Goal: Transaction & Acquisition: Purchase product/service

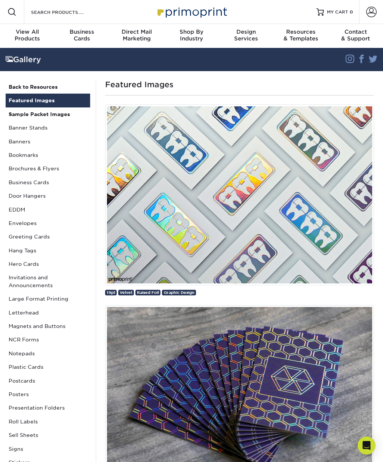
click at [10, 180] on link "Business Cards" at bounding box center [48, 182] width 85 height 13
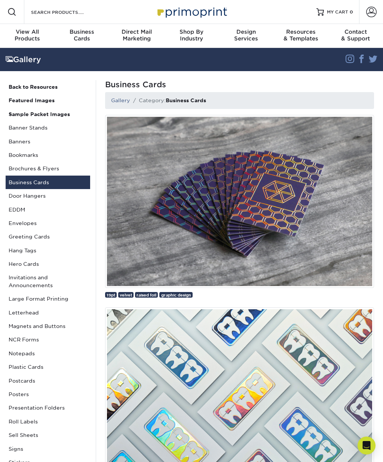
click at [215, 101] on ol "Gallery Category: Business Cards" at bounding box center [239, 100] width 269 height 16
click at [215, 104] on ol "Gallery Category: Business Cards" at bounding box center [239, 100] width 269 height 16
click at [218, 94] on ol "Gallery Category: Business Cards" at bounding box center [239, 100] width 269 height 16
click at [217, 100] on ol "Gallery Category: Business Cards" at bounding box center [239, 100] width 269 height 16
click at [203, 104] on li "Category: Business Cards" at bounding box center [168, 100] width 76 height 7
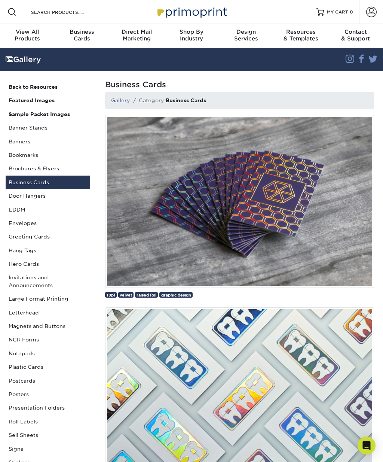
click at [205, 100] on strong "Business Cards" at bounding box center [186, 100] width 40 height 6
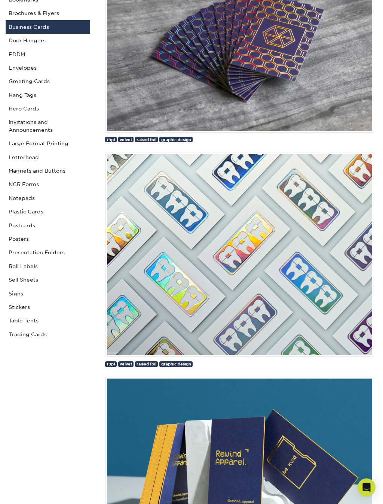
scroll to position [156, 0]
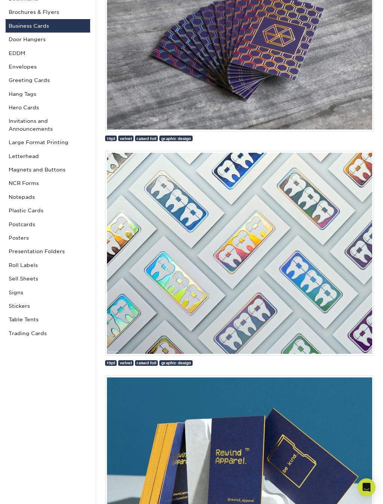
click at [42, 334] on link "Trading Cards" at bounding box center [48, 333] width 85 height 13
click at [50, 327] on link "Trading Cards" at bounding box center [48, 333] width 85 height 13
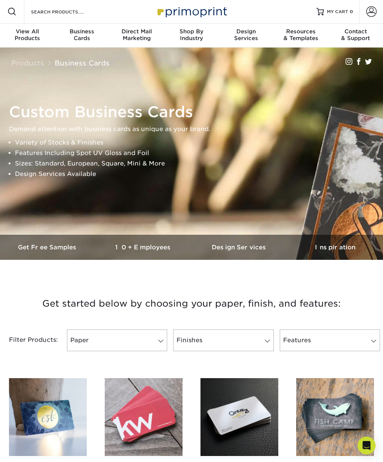
scroll to position [1, 0]
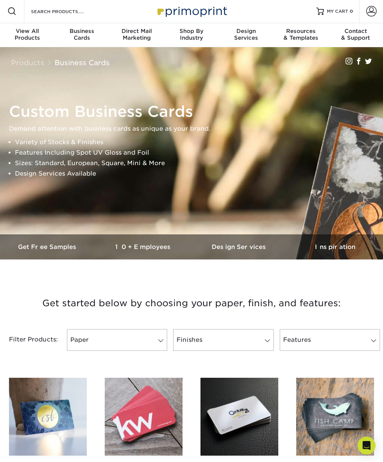
click at [249, 249] on h3 "Design Services" at bounding box center [240, 246] width 96 height 7
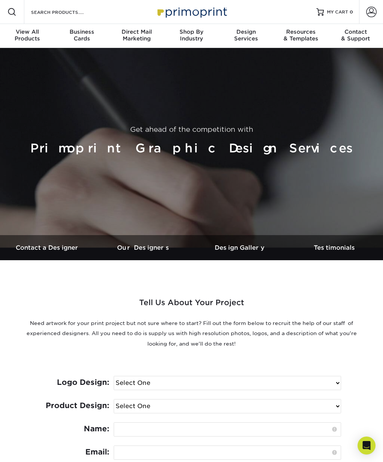
click at [231, 339] on p "Need artwork for your print project but not sure where to start? Fill out the f…" at bounding box center [191, 333] width 337 height 31
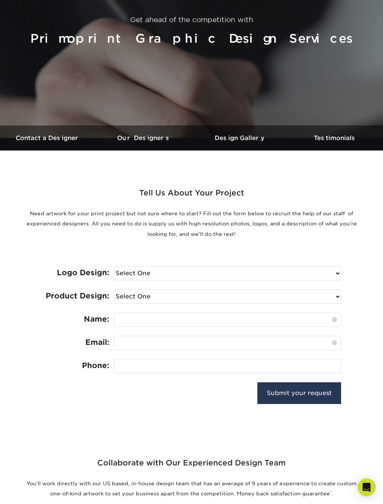
scroll to position [110, 0]
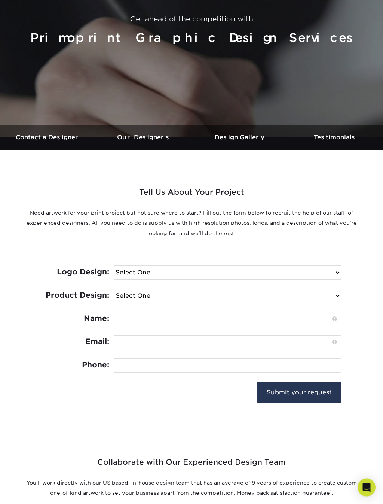
click at [186, 274] on select "Select One I need a logo design: $300 No thank you" at bounding box center [227, 272] width 227 height 13
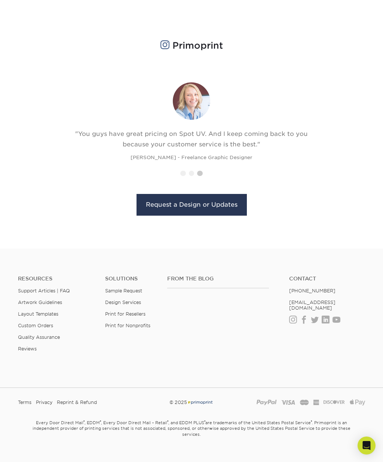
scroll to position [737, 0]
